Goal: Information Seeking & Learning: Learn about a topic

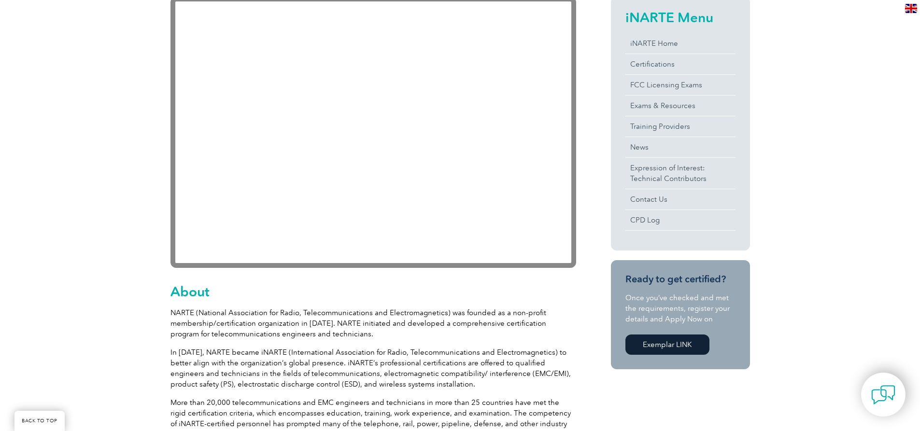
scroll to position [253, 0]
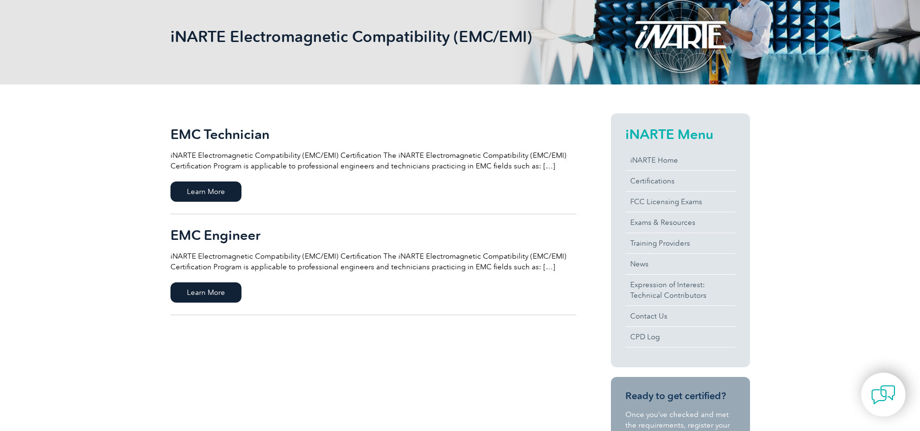
scroll to position [145, 0]
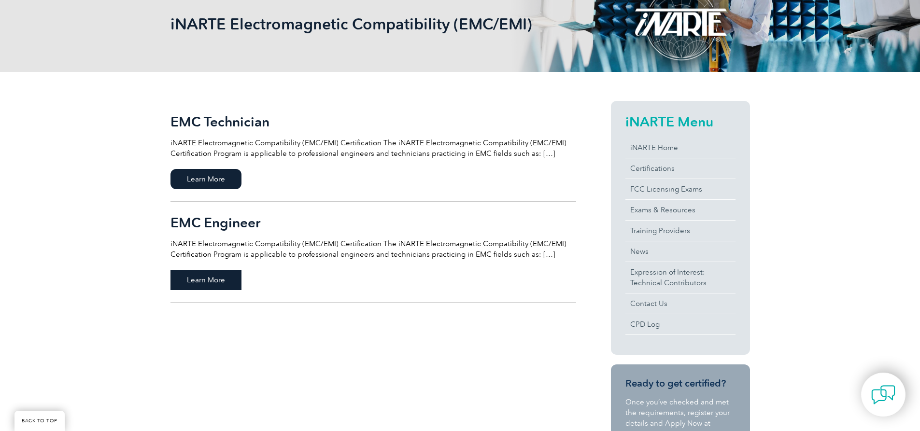
click at [216, 286] on span "Learn More" at bounding box center [205, 280] width 71 height 20
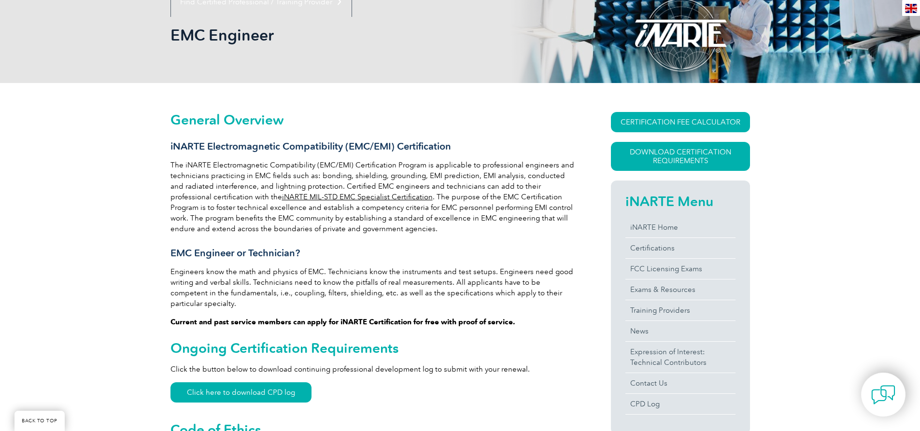
scroll to position [132, 0]
